Goal: Task Accomplishment & Management: Manage account settings

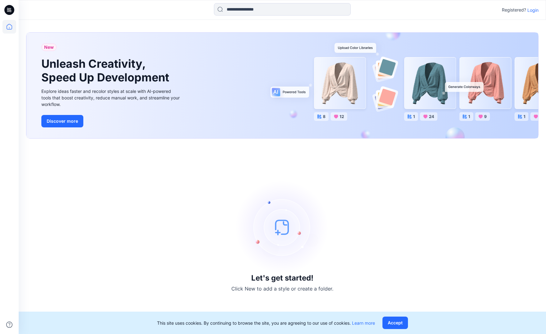
click at [531, 12] on p "Login" at bounding box center [533, 10] width 11 height 7
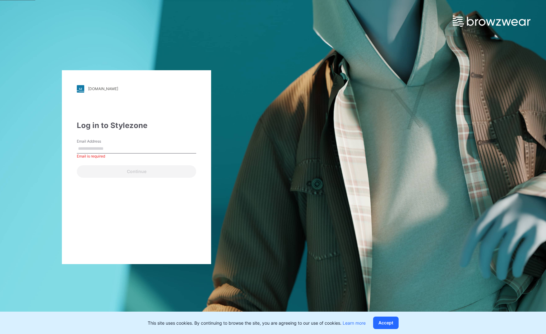
click at [139, 146] on input "Email Address" at bounding box center [136, 148] width 119 height 9
paste input "**********"
type input "**********"
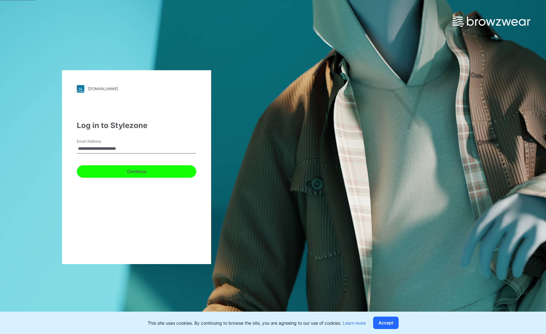
click at [189, 174] on button "Continue" at bounding box center [136, 171] width 119 height 12
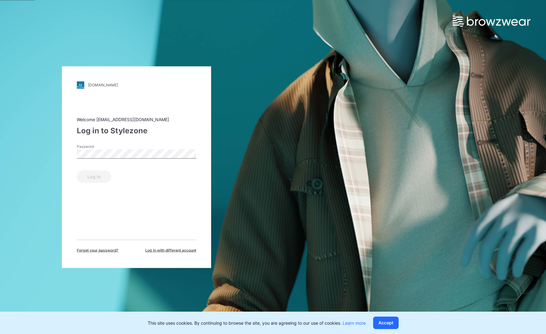
click at [133, 146] on div "Password" at bounding box center [136, 153] width 119 height 19
click at [96, 182] on button "Log in" at bounding box center [94, 176] width 35 height 12
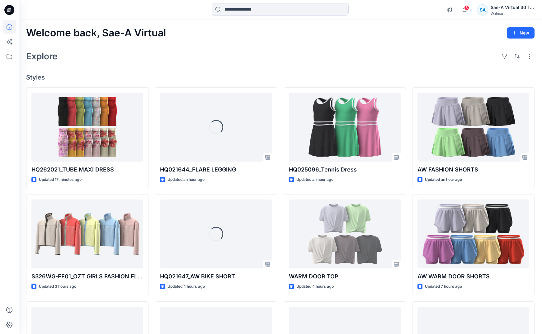
click at [161, 37] on h2 "Welcome back, Sae-A Virtual" at bounding box center [96, 33] width 140 height 12
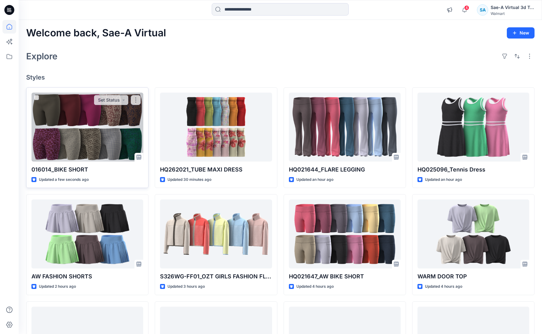
click at [109, 131] on div at bounding box center [87, 127] width 112 height 69
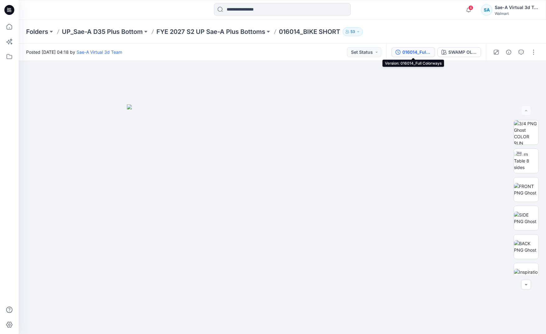
click at [418, 51] on div "016014_Full Colorways" at bounding box center [417, 52] width 29 height 7
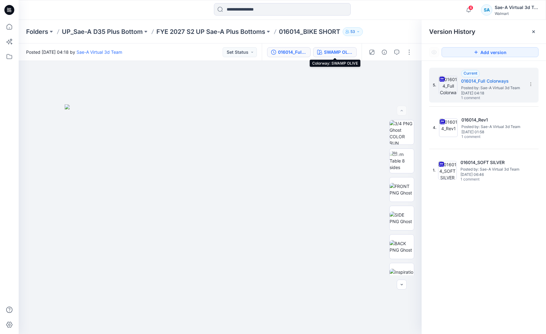
click at [350, 52] on div "SWAMP OLIVE" at bounding box center [338, 52] width 29 height 7
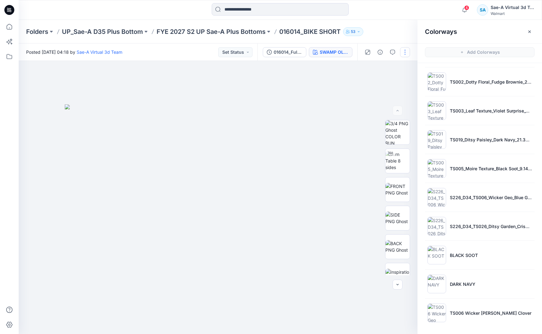
click at [405, 55] on button "button" at bounding box center [405, 52] width 10 height 10
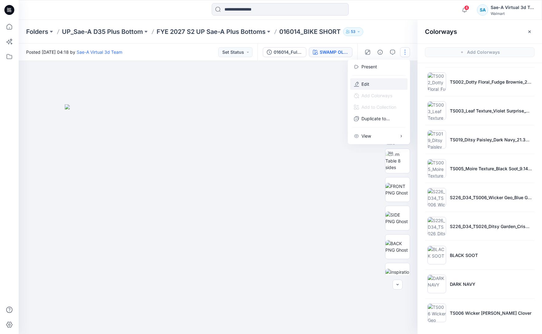
click at [373, 85] on button "Edit" at bounding box center [378, 84] width 57 height 12
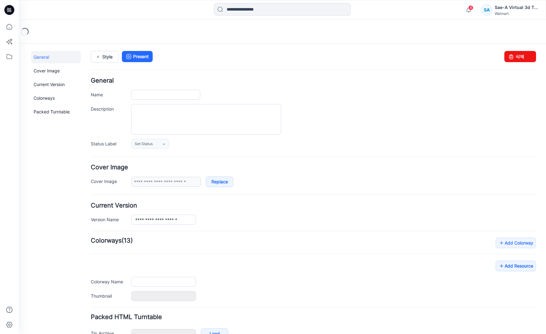
type input "**********"
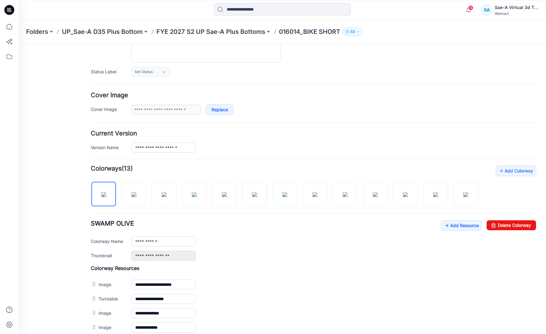
scroll to position [187, 0]
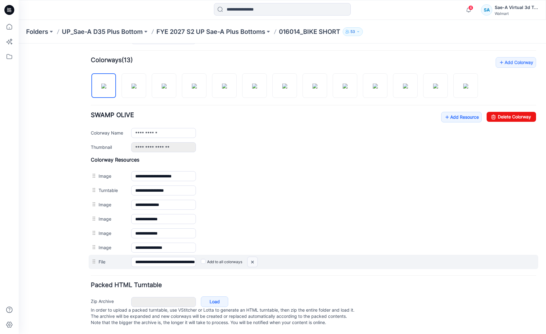
drag, startPoint x: 251, startPoint y: 254, endPoint x: 328, endPoint y: 83, distance: 187.0
click at [251, 257] on img at bounding box center [253, 262] width 10 height 10
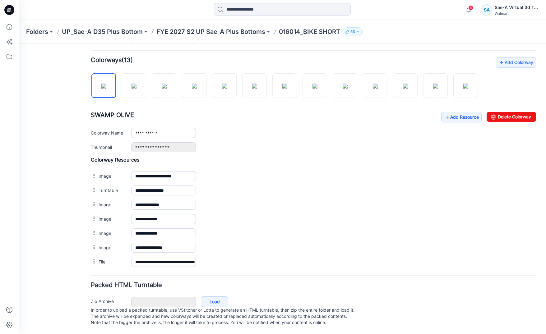
scroll to position [173, 0]
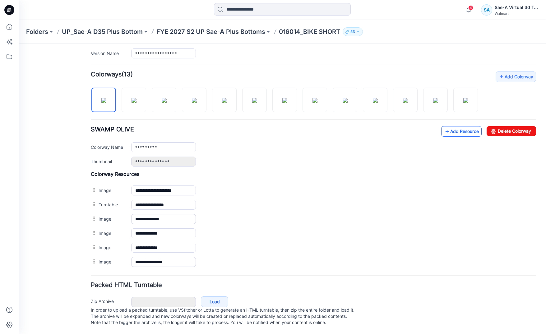
click at [454, 126] on link "Add Resource" at bounding box center [461, 131] width 40 height 11
click at [444, 127] on icon at bounding box center [447, 132] width 6 height 10
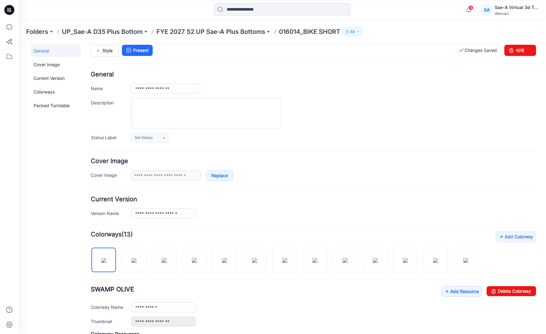
scroll to position [0, 0]
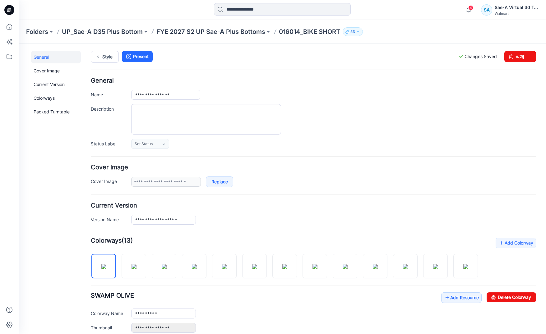
click at [107, 64] on div "Style Present Changes Saved 삭제" at bounding box center [313, 64] width 445 height 27
click at [109, 60] on link "Style" at bounding box center [105, 57] width 28 height 12
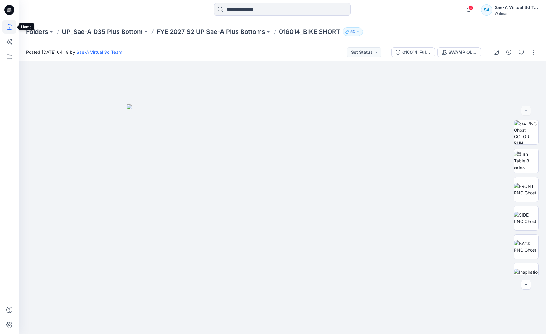
click at [13, 30] on icon at bounding box center [9, 27] width 14 height 14
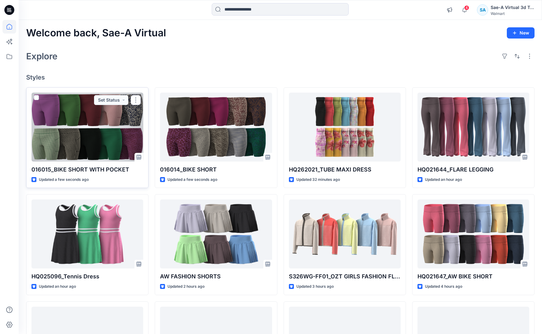
click at [96, 136] on div at bounding box center [87, 127] width 112 height 69
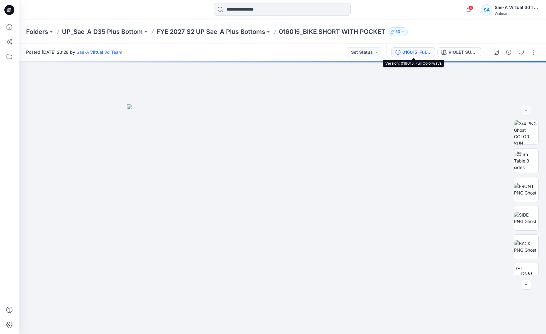
click at [416, 53] on div "016015_Full Colorways" at bounding box center [417, 52] width 29 height 7
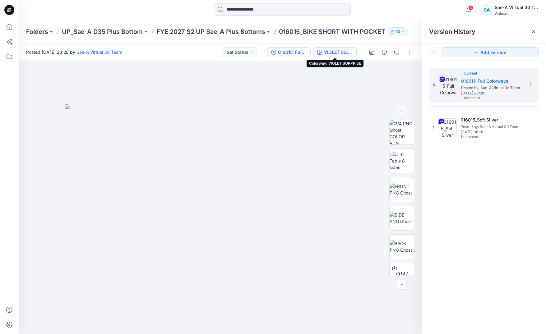
click at [333, 53] on div "VIOLET SURPRISE" at bounding box center [338, 52] width 29 height 7
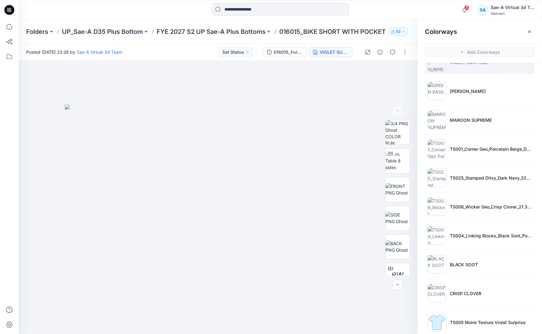
scroll to position [28, 0]
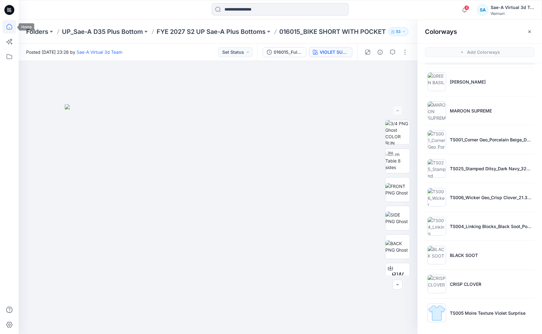
click at [10, 27] on icon at bounding box center [9, 27] width 14 height 14
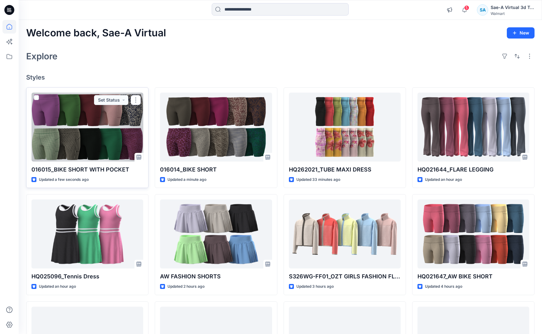
click at [132, 129] on div at bounding box center [87, 127] width 112 height 69
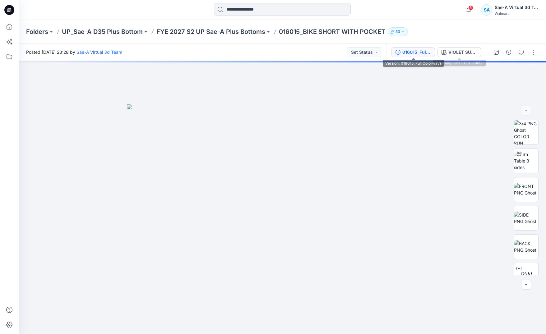
click at [426, 53] on div "016015_Full Colorways" at bounding box center [417, 52] width 29 height 7
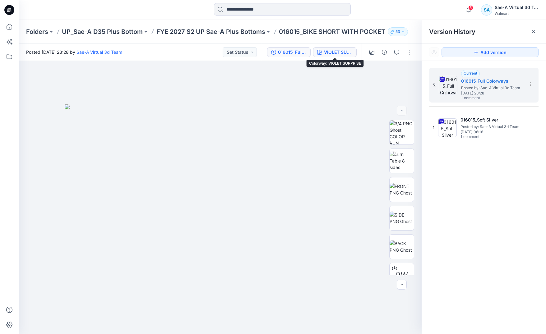
click at [346, 52] on div "VIOLET SURPRISE" at bounding box center [338, 52] width 29 height 7
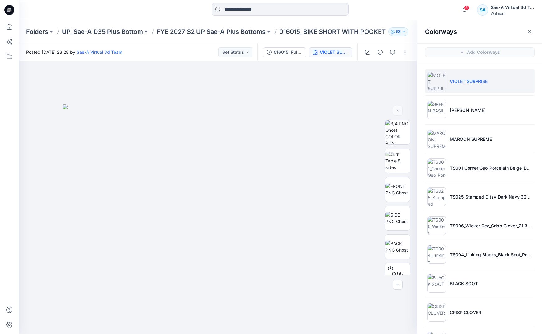
click at [412, 53] on div at bounding box center [386, 52] width 58 height 17
click at [408, 54] on button "button" at bounding box center [405, 52] width 10 height 10
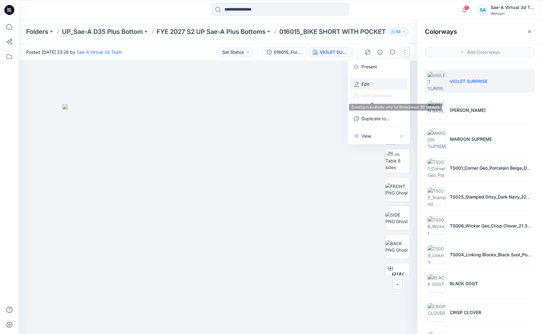
click at [365, 85] on p "Edit" at bounding box center [365, 84] width 8 height 7
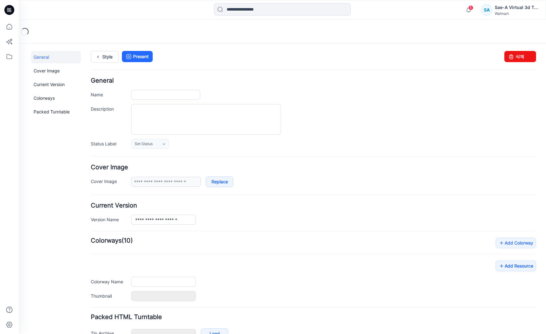
type input "**********"
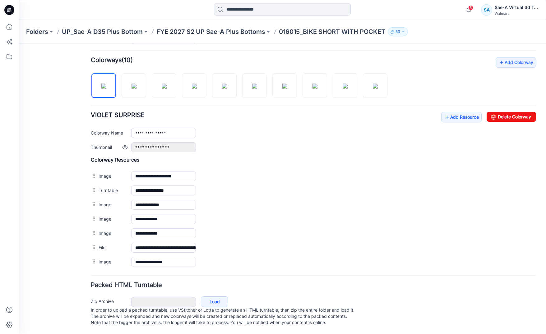
scroll to position [187, 0]
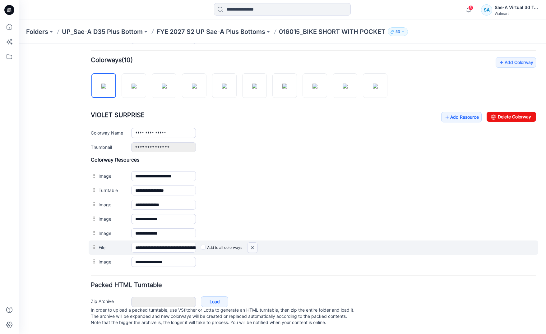
drag, startPoint x: 251, startPoint y: 241, endPoint x: 327, endPoint y: 80, distance: 177.6
click at [251, 243] on img at bounding box center [253, 248] width 10 height 10
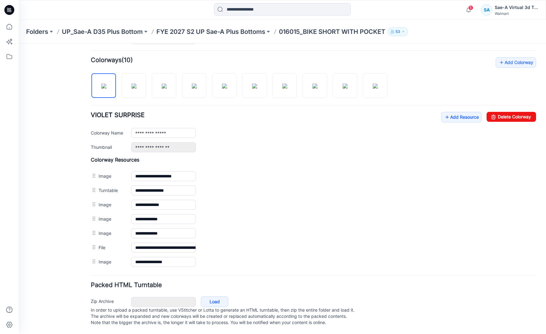
scroll to position [173, 0]
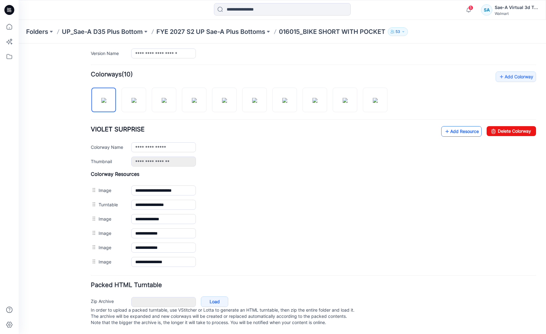
click at [449, 126] on link "Add Resource" at bounding box center [461, 131] width 40 height 11
click at [448, 126] on link "Add Resource" at bounding box center [461, 131] width 40 height 11
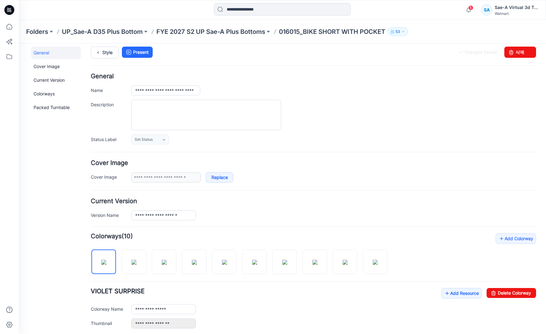
scroll to position [0, 0]
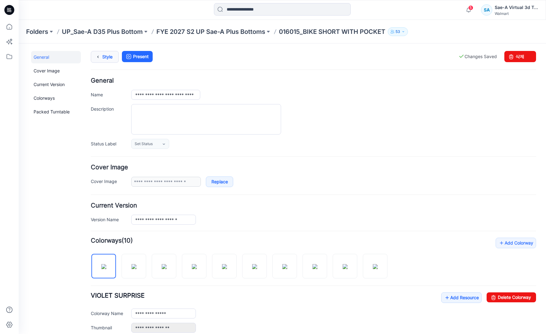
click at [102, 57] on link "Style" at bounding box center [105, 57] width 28 height 12
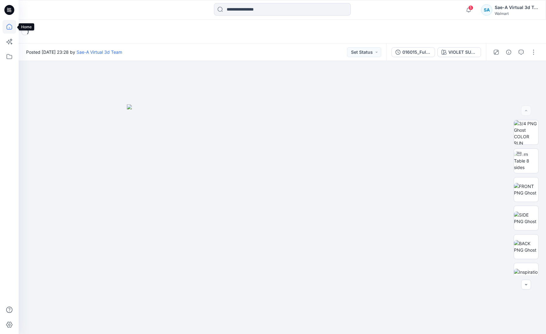
click at [12, 27] on icon at bounding box center [9, 27] width 14 height 14
